Goal: Information Seeking & Learning: Learn about a topic

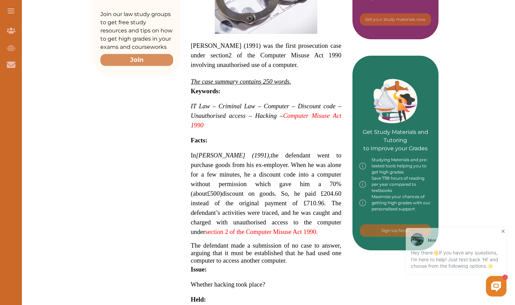
scroll to position [227, 0]
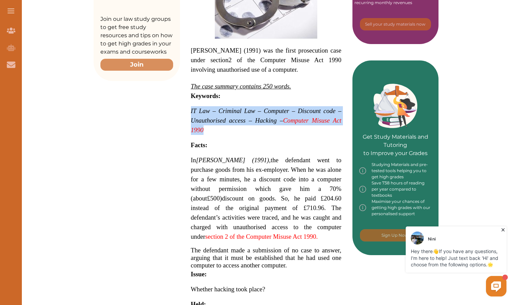
drag, startPoint x: 191, startPoint y: 110, endPoint x: 209, endPoint y: 129, distance: 25.9
click at [194, 129] on p "IT Law – Criminal Law – Computer – Discount code – Unauthorised access – Hackin…" at bounding box center [266, 120] width 151 height 29
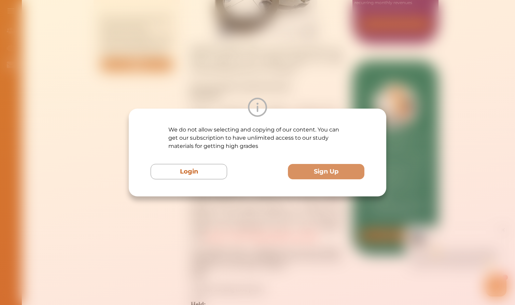
click at [194, 128] on p "We do not allow selecting and copying of our content. You can get our subscript…" at bounding box center [257, 138] width 178 height 25
click at [194, 55] on div "We do not allow selecting and copying of our content. You can get our subscript…" at bounding box center [257, 152] width 515 height 305
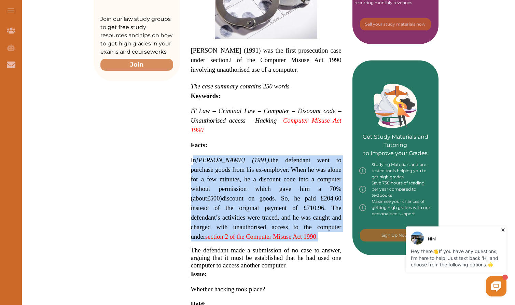
drag, startPoint x: 192, startPoint y: 160, endPoint x: 238, endPoint y: 234, distance: 87.7
click at [194, 234] on p "In [PERSON_NAME] (1991) , the defendant went to purchase goods from his ex-empl…" at bounding box center [266, 199] width 151 height 86
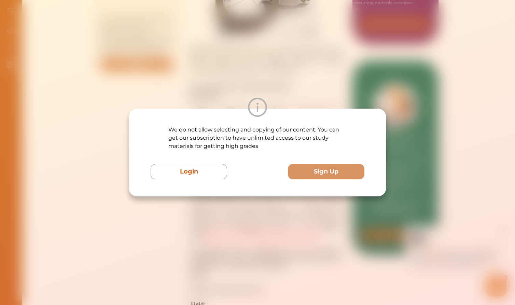
click at [194, 68] on div "We do not allow selecting and copying of our content. You can get our subscript…" at bounding box center [257, 152] width 515 height 305
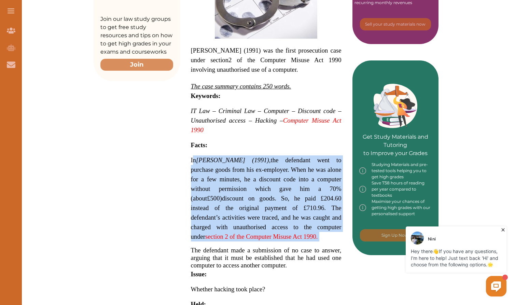
drag, startPoint x: 192, startPoint y: 159, endPoint x: 237, endPoint y: 241, distance: 93.1
click at [194, 241] on p "R v Cropp (1991) w as the first prosecution case under section 2 of the Compute…" at bounding box center [266, 209] width 151 height 508
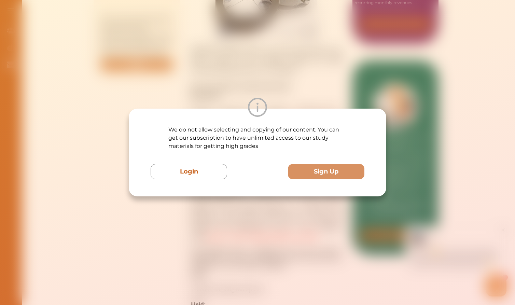
click at [194, 99] on div at bounding box center [258, 107] width 258 height 19
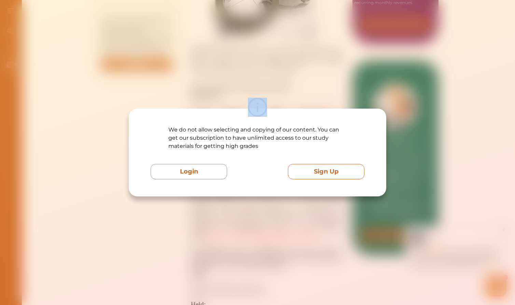
click at [194, 173] on button "Sign Up" at bounding box center [326, 171] width 77 height 15
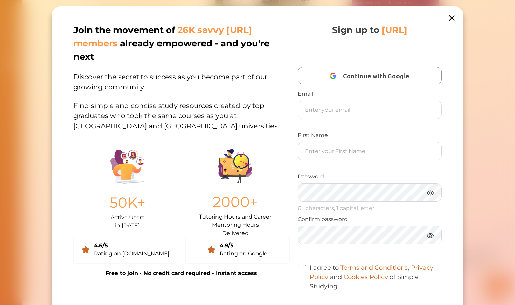
click at [194, 16] on icon at bounding box center [452, 18] width 10 height 10
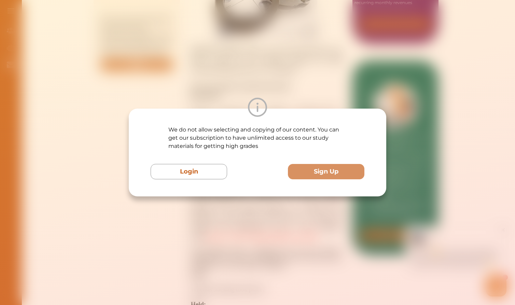
click at [194, 34] on div "We do not allow selecting and copying of our content. You can get our subscript…" at bounding box center [257, 152] width 515 height 305
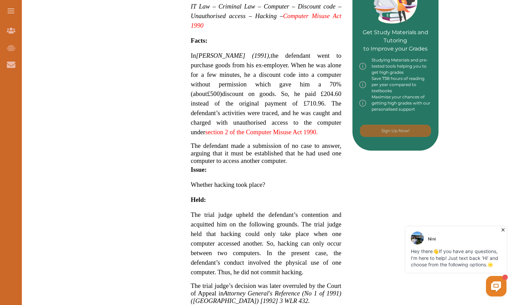
scroll to position [331, 0]
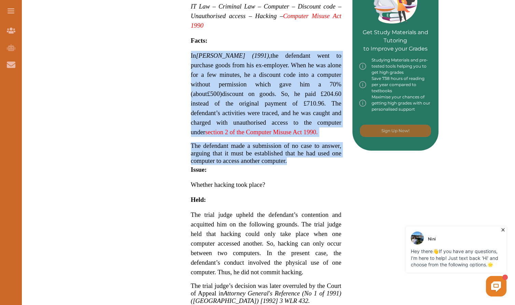
drag, startPoint x: 191, startPoint y: 56, endPoint x: 289, endPoint y: 161, distance: 144.6
click at [194, 161] on p "R v Cropp (1991) w as the first prosecution case under section 2 of the Compute…" at bounding box center [266, 104] width 151 height 508
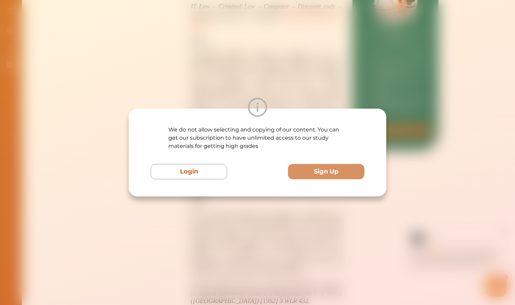
click at [194, 99] on img at bounding box center [257, 107] width 19 height 19
click at [194, 96] on div "We do not allow selecting and copying of our content. You can get our subscript…" at bounding box center [257, 152] width 515 height 305
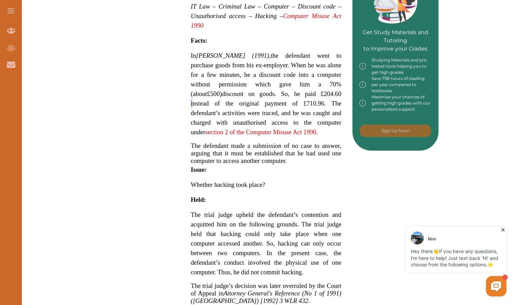
click at [194, 95] on span "discount on goods. So, he paid £204.60 instead of the original payment of £710.…" at bounding box center [266, 112] width 151 height 45
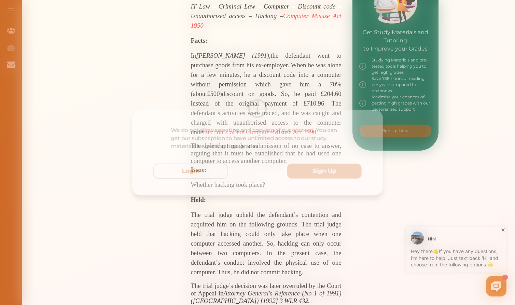
click at [194, 25] on div "We do not allow selecting and copying of our content. You can get our subscript…" at bounding box center [257, 152] width 515 height 305
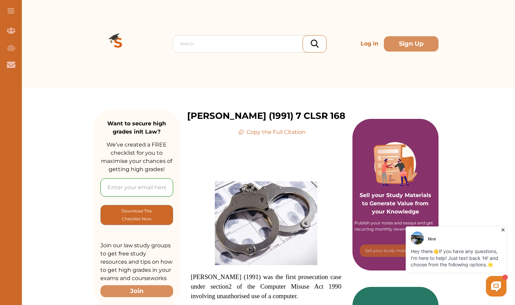
scroll to position [0, 0]
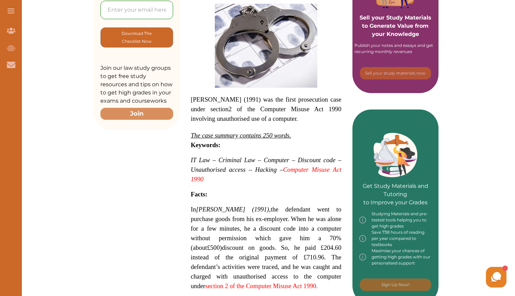
scroll to position [179, 0]
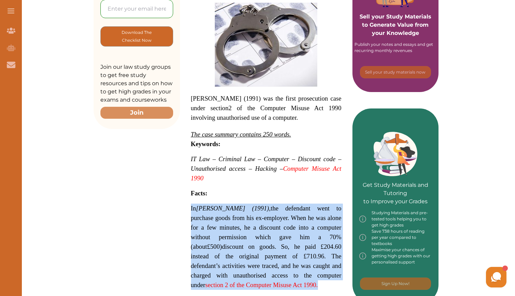
drag, startPoint x: 191, startPoint y: 205, endPoint x: 235, endPoint y: 286, distance: 91.9
click at [235, 286] on span "In [PERSON_NAME] (1991) , the defendant went to purchase goods from his ex-empl…" at bounding box center [266, 247] width 151 height 82
